Goal: Obtain resource: Download file/media

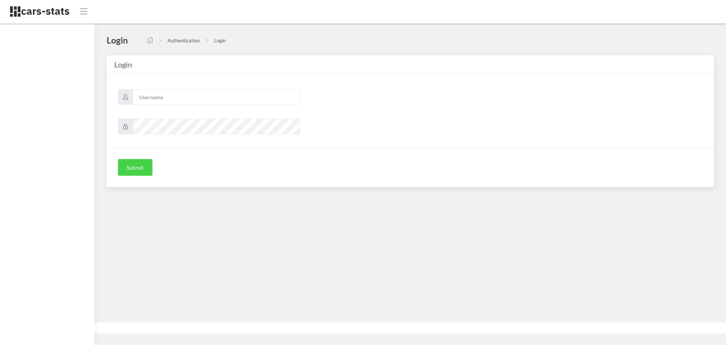
scroll to position [6, 6]
type input "skoda"
drag, startPoint x: 145, startPoint y: 167, endPoint x: 210, endPoint y: 167, distance: 64.7
click at [145, 167] on button "Submit" at bounding box center [135, 167] width 34 height 17
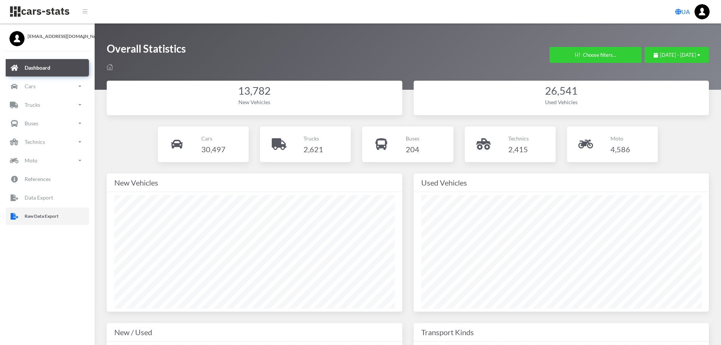
click at [56, 214] on p "Raw Data Export" at bounding box center [42, 216] width 34 height 8
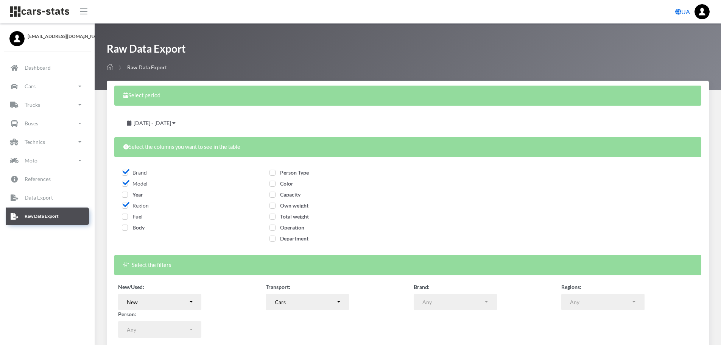
select select
click at [127, 194] on span "Year" at bounding box center [132, 194] width 21 height 6
checkbox input "true"
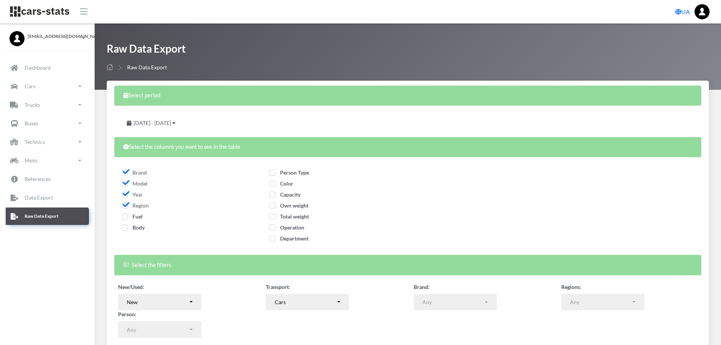
click at [128, 214] on span "Fuel" at bounding box center [132, 216] width 21 height 6
checkbox input "true"
click at [130, 228] on span "Body" at bounding box center [133, 227] width 23 height 6
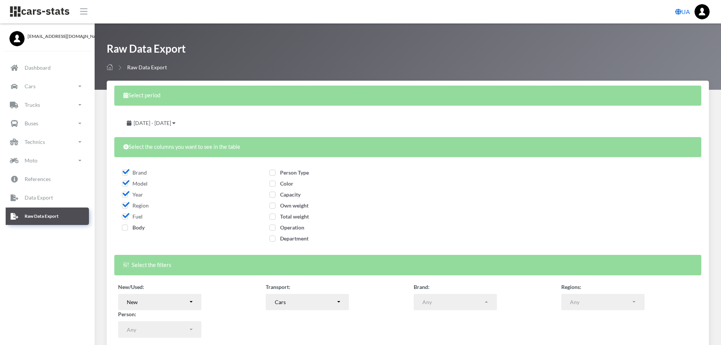
checkbox input "true"
click at [298, 173] on span "Person Type" at bounding box center [288, 172] width 39 height 6
checkbox input "true"
click at [289, 182] on span "Color" at bounding box center [281, 183] width 24 height 6
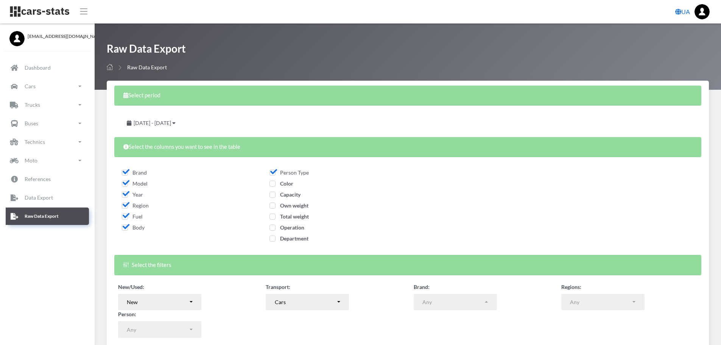
checkbox input "true"
click at [293, 198] on label "Capacity" at bounding box center [284, 194] width 31 height 8
checkbox input "true"
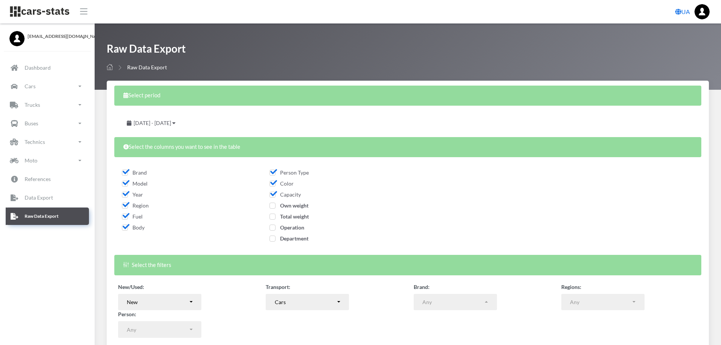
click at [294, 201] on div "Capacity" at bounding box center [333, 195] width 129 height 11
click at [296, 204] on span "Own weight" at bounding box center [288, 205] width 39 height 6
checkbox input "true"
click at [297, 218] on span "Total weight" at bounding box center [288, 216] width 39 height 6
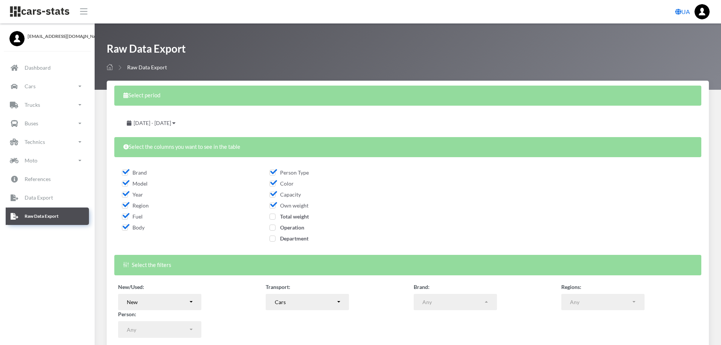
checkbox input "true"
click at [298, 226] on span "Operation" at bounding box center [286, 227] width 35 height 6
checkbox input "true"
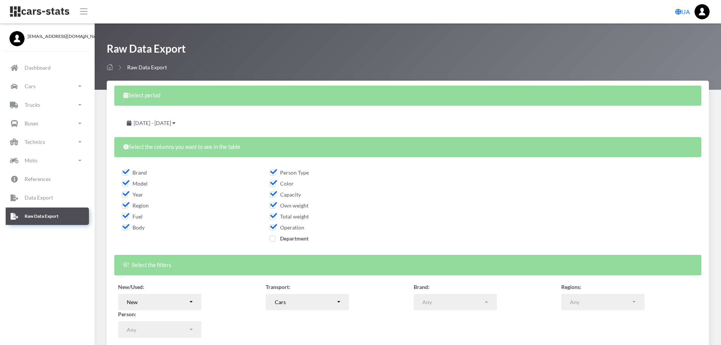
click at [301, 239] on span "Department" at bounding box center [288, 238] width 39 height 6
checkbox input "true"
click at [185, 127] on div "August 19, 2025 - September 18, 2025" at bounding box center [151, 123] width 67 height 17
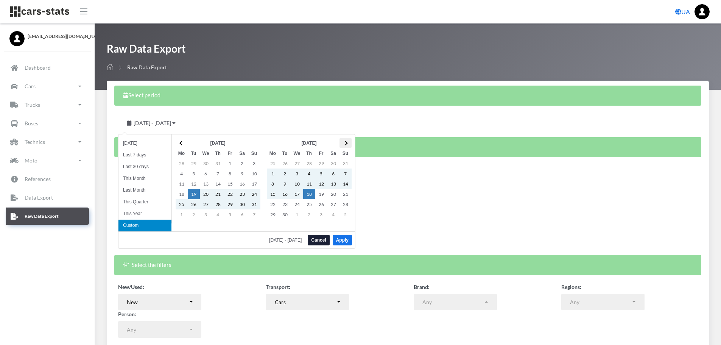
click at [344, 143] on span at bounding box center [345, 143] width 4 height 4
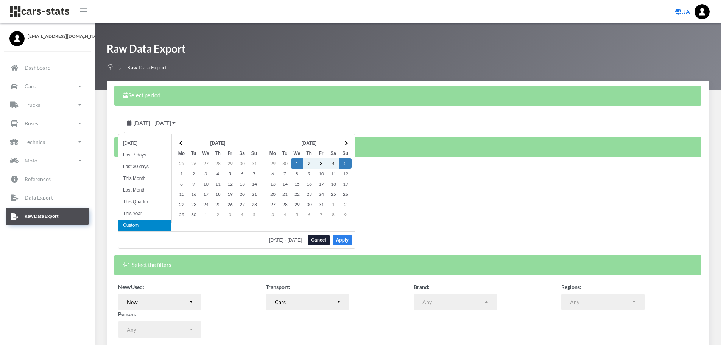
click at [347, 238] on button "Apply" at bounding box center [342, 240] width 19 height 11
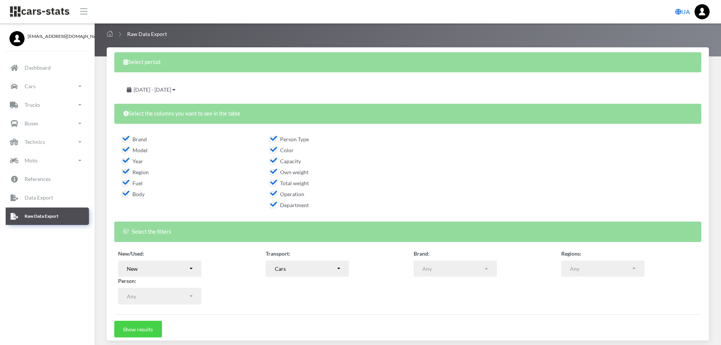
scroll to position [61, 0]
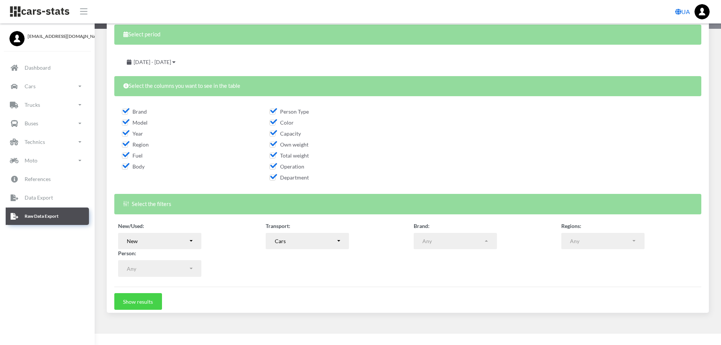
click at [143, 300] on button "Show results" at bounding box center [138, 301] width 48 height 17
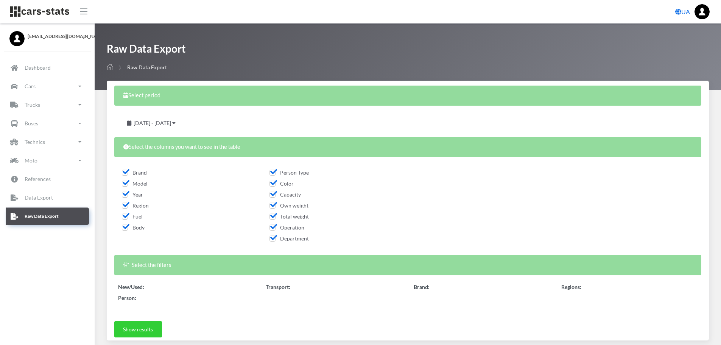
select select
select select "50"
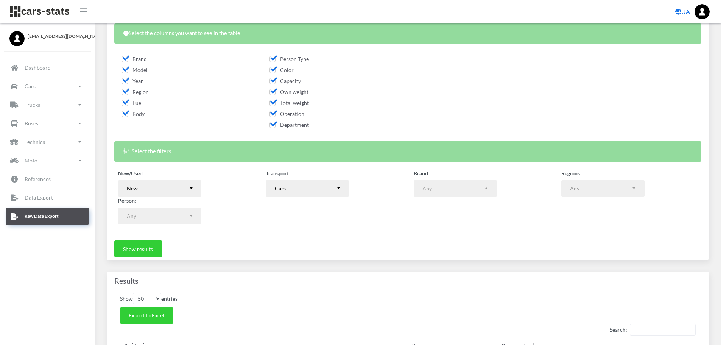
scroll to position [189, 0]
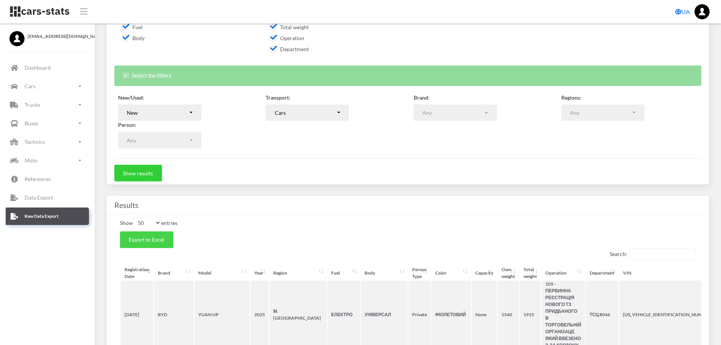
click at [157, 239] on span "Export to Excel" at bounding box center [147, 239] width 36 height 6
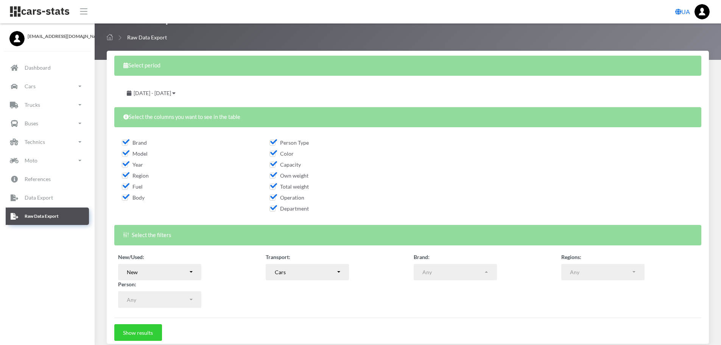
scroll to position [76, 0]
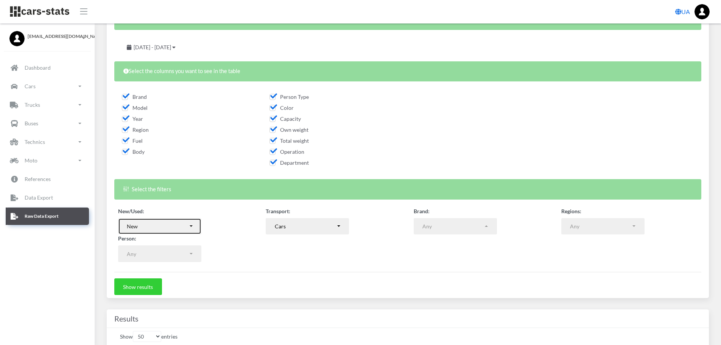
click at [194, 228] on button "New" at bounding box center [159, 226] width 83 height 17
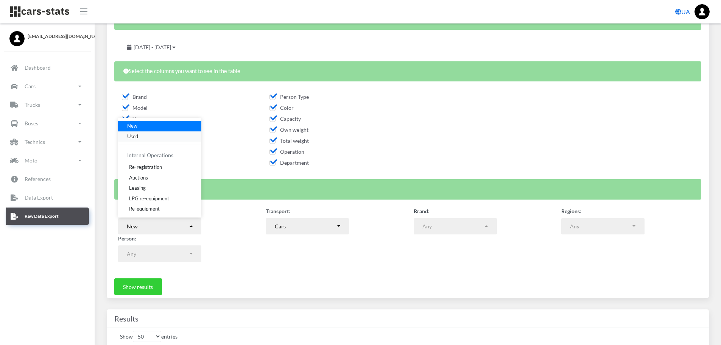
click at [132, 135] on span "Used" at bounding box center [132, 136] width 11 height 8
select select "used-import"
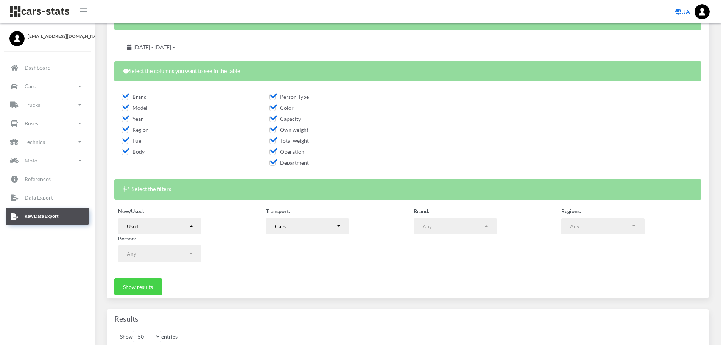
click at [145, 285] on button "Show results" at bounding box center [138, 286] width 48 height 17
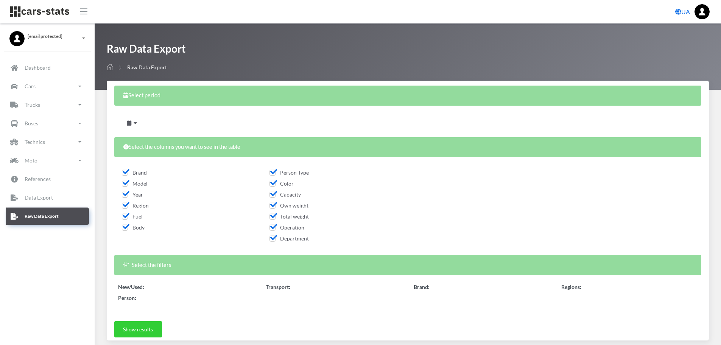
select select
select select "50"
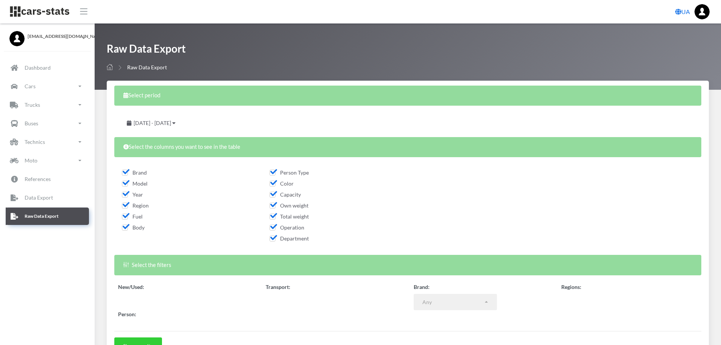
select select
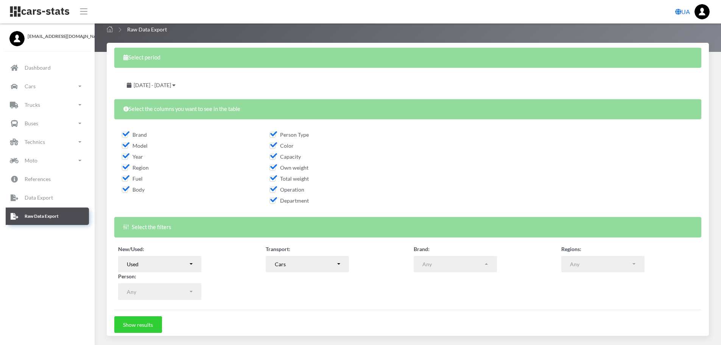
scroll to position [189, 0]
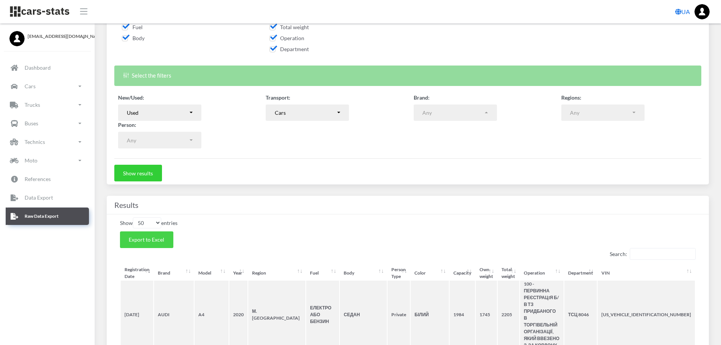
click at [166, 240] on button "Export to Excel" at bounding box center [146, 239] width 53 height 17
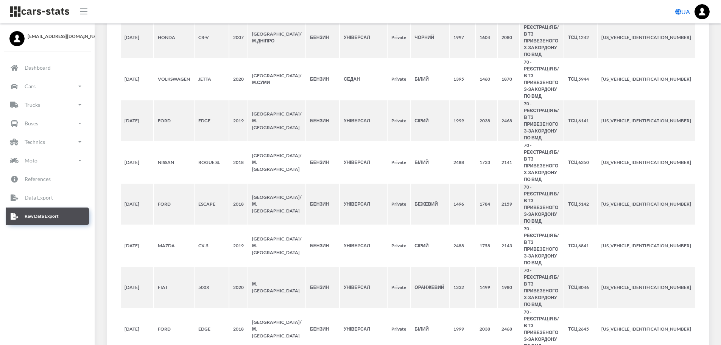
scroll to position [2444, 0]
